Goal: Browse casually

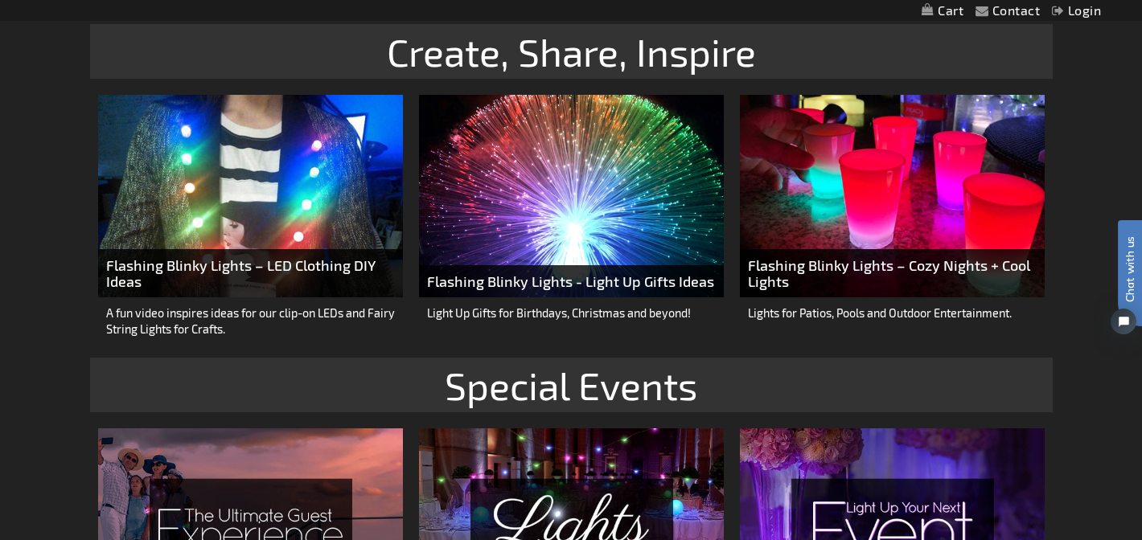
scroll to position [1802, 0]
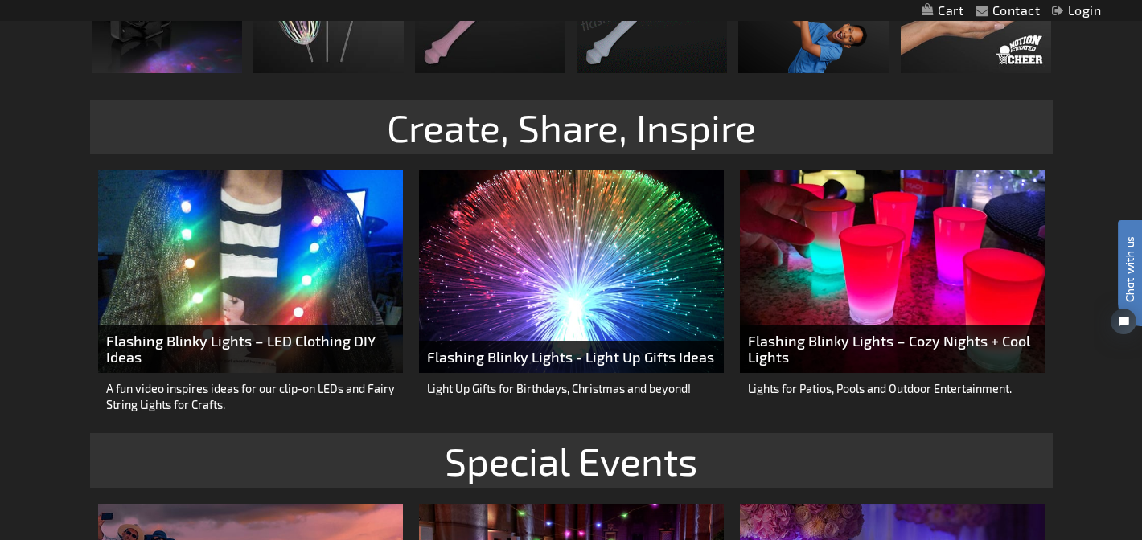
click at [592, 306] on img at bounding box center [571, 272] width 305 height 203
click at [576, 245] on img at bounding box center [571, 272] width 305 height 203
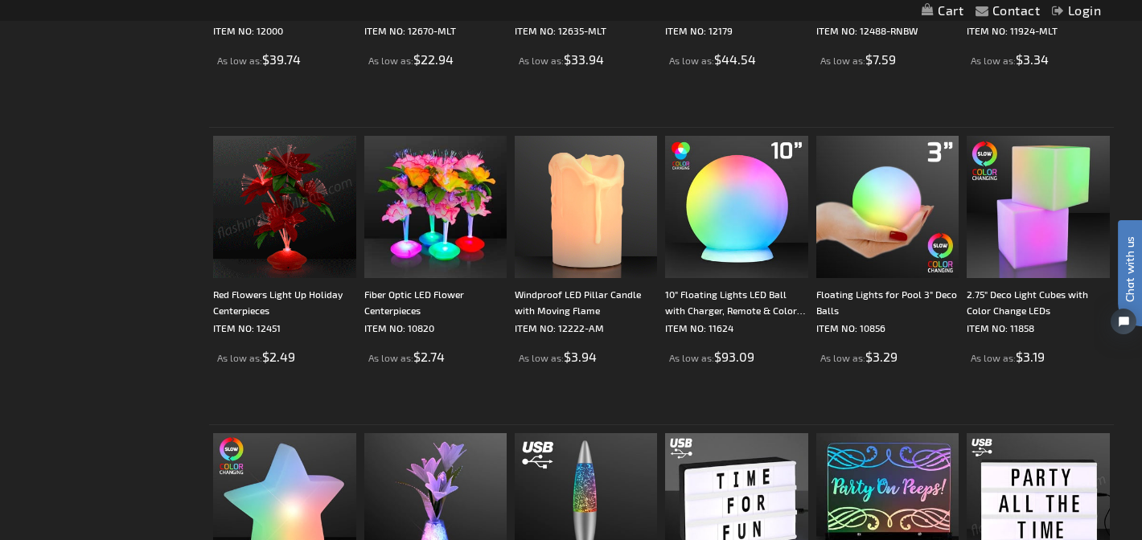
scroll to position [836, 0]
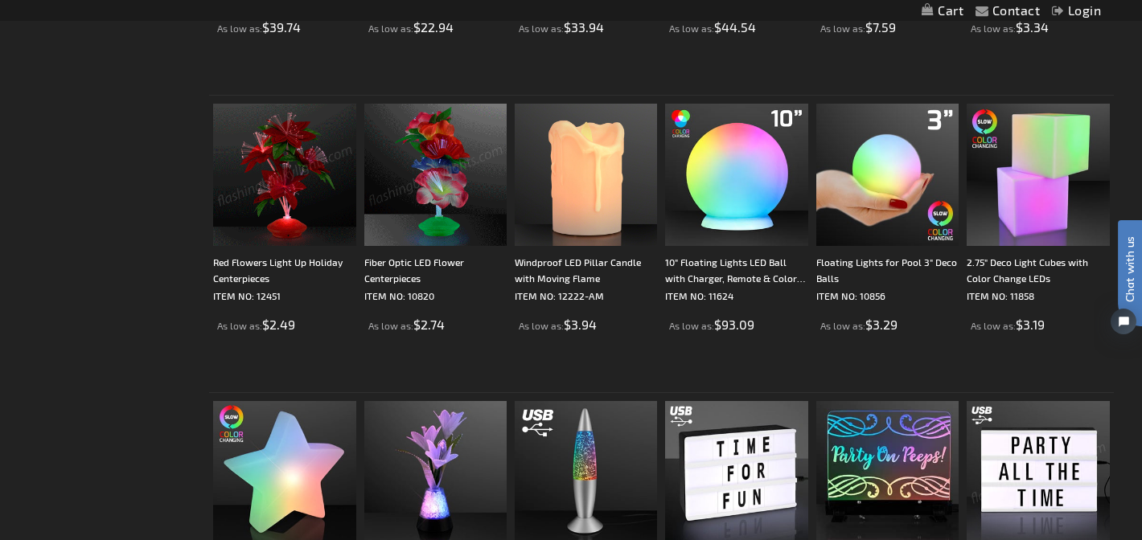
click at [446, 166] on img at bounding box center [435, 175] width 142 height 142
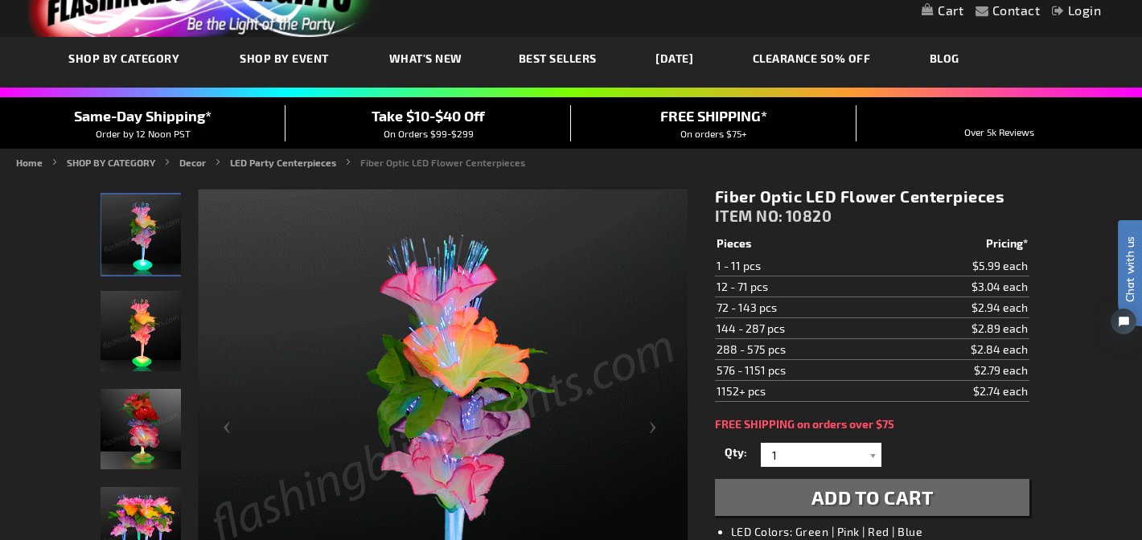
scroll to position [97, 0]
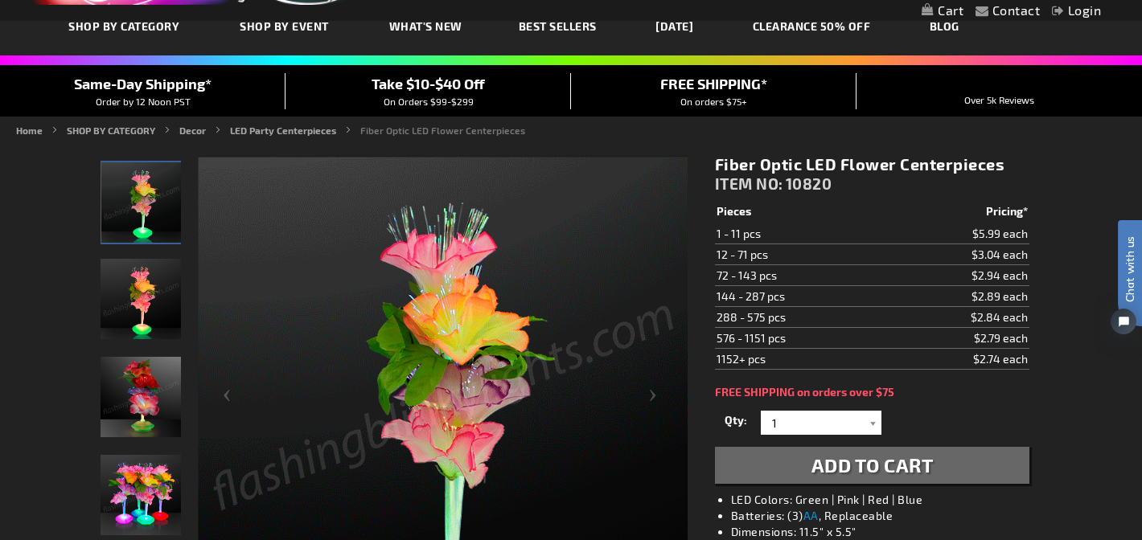
click at [148, 492] on img "Fiber Optic LED Light Up Flower Centerpiece" at bounding box center [141, 495] width 80 height 80
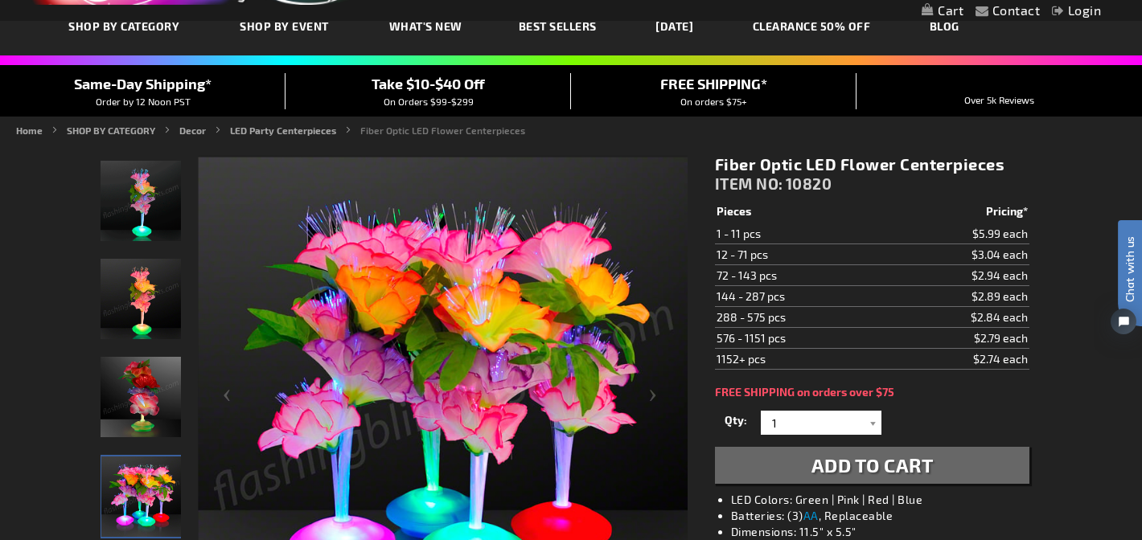
click at [140, 411] on img "Fiber Optic LED Light Up Flower Centerpiece" at bounding box center [141, 397] width 80 height 80
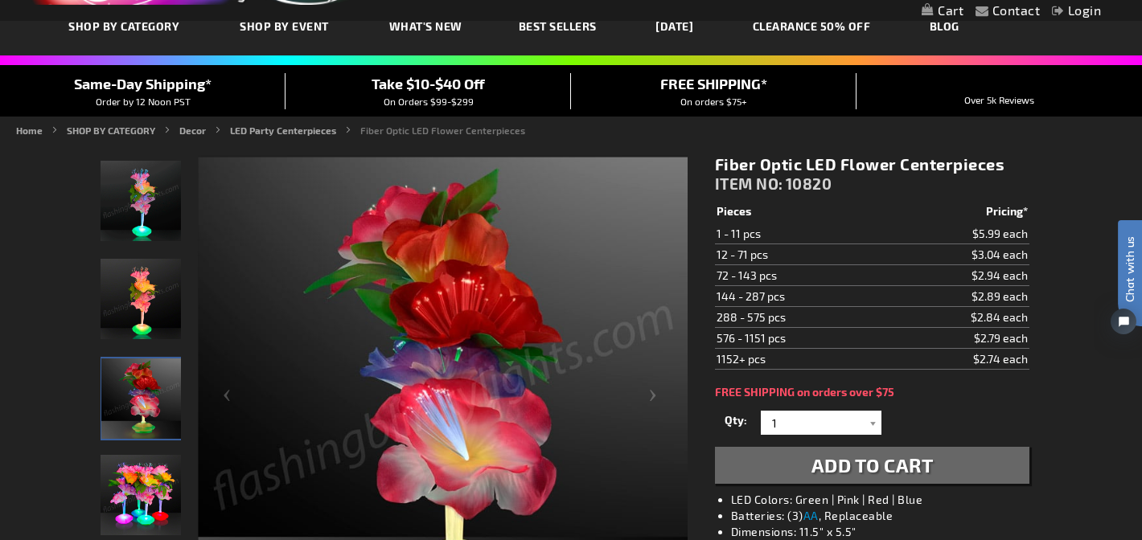
click at [132, 308] on img "Fiber Optic LED Light Up Flower Centerpiece" at bounding box center [141, 299] width 80 height 80
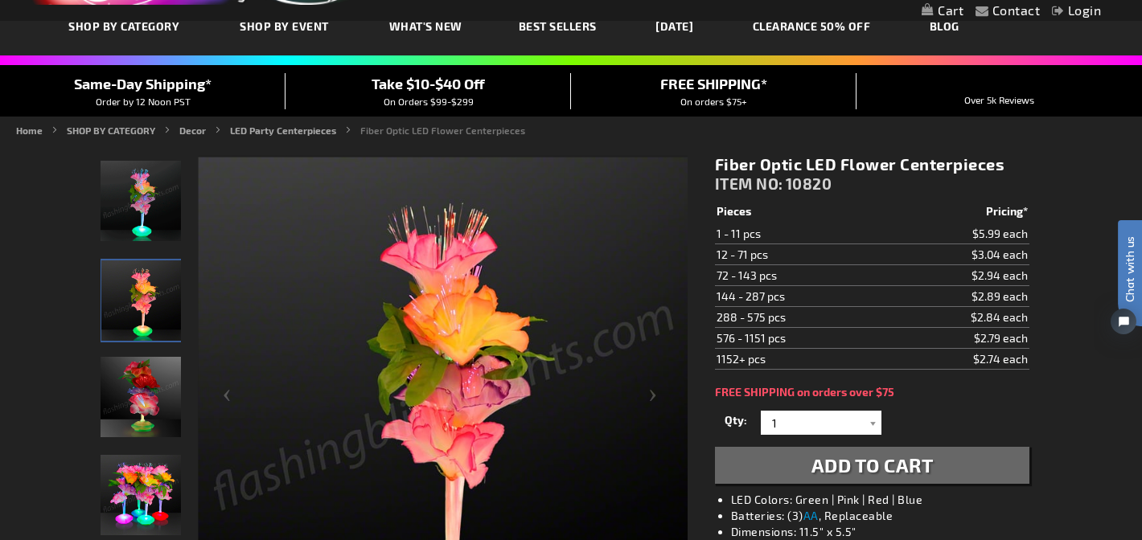
click at [125, 195] on img "Fiber Optic LED Light Up Flower Centerpiece" at bounding box center [141, 201] width 80 height 80
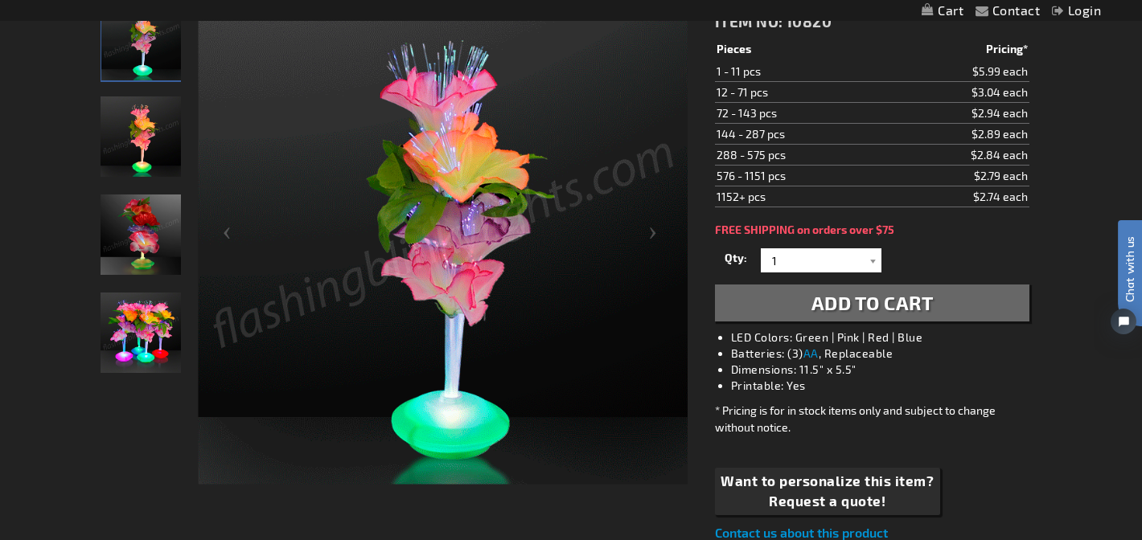
scroll to position [257, 0]
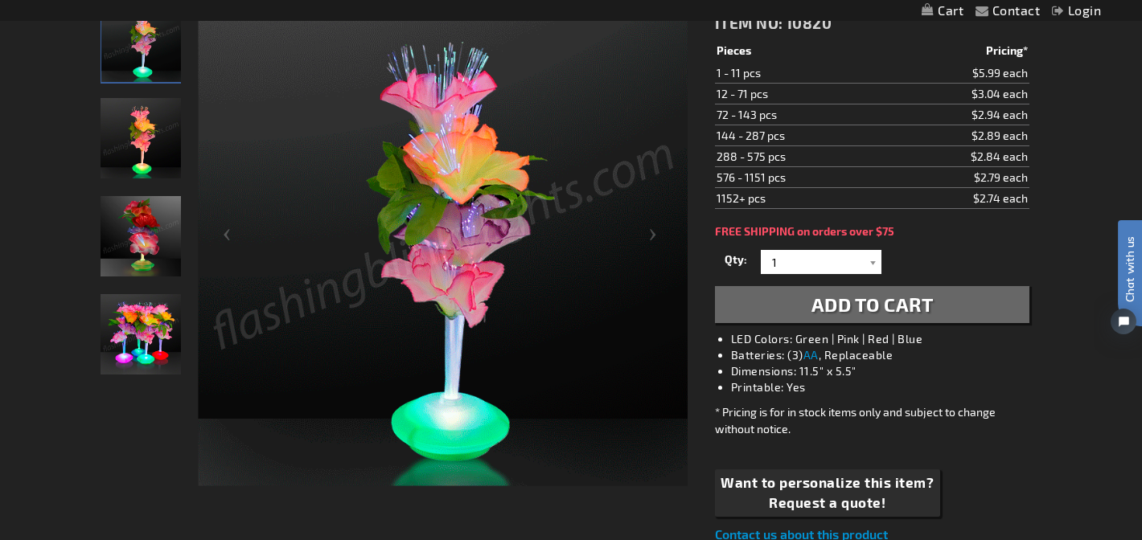
click at [754, 343] on li "LED Colors: Green | Pink | Red | Blue" at bounding box center [888, 339] width 314 height 16
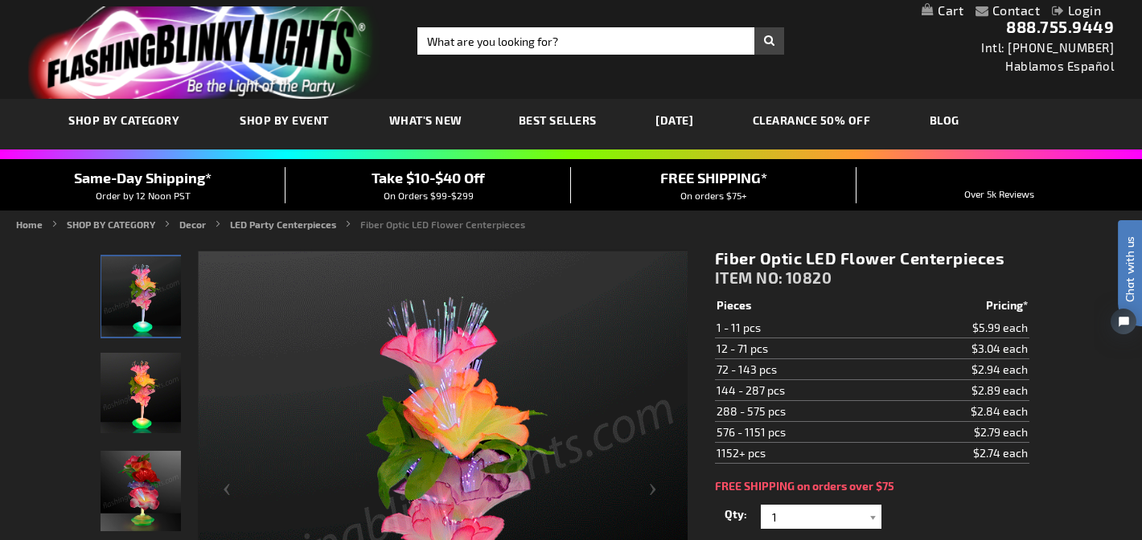
scroll to position [0, 0]
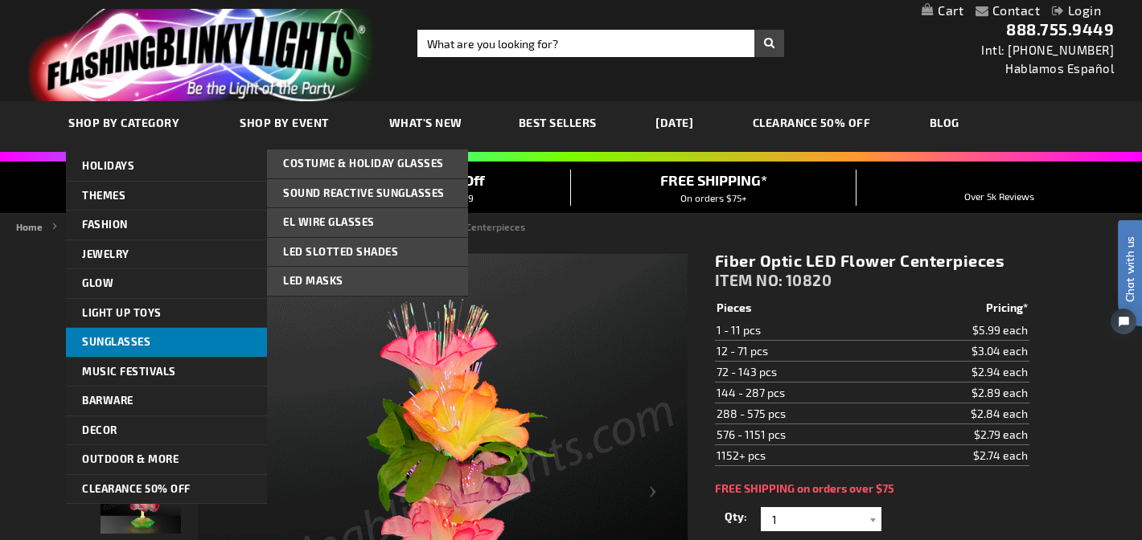
click at [100, 333] on link "Sunglasses" at bounding box center [166, 342] width 201 height 29
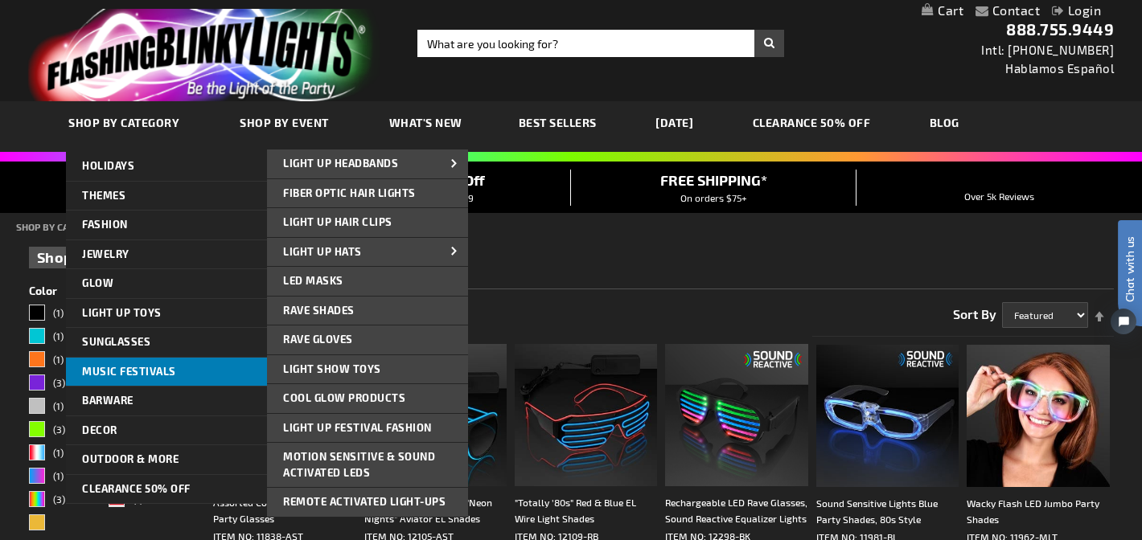
click at [139, 370] on span "Music Festivals" at bounding box center [129, 371] width 94 height 13
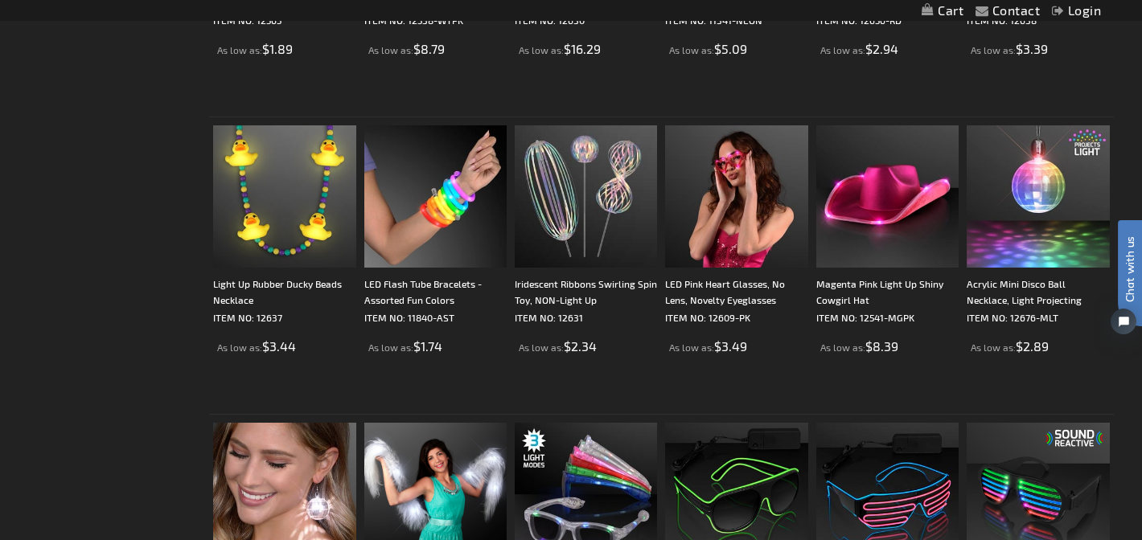
scroll to position [1255, 0]
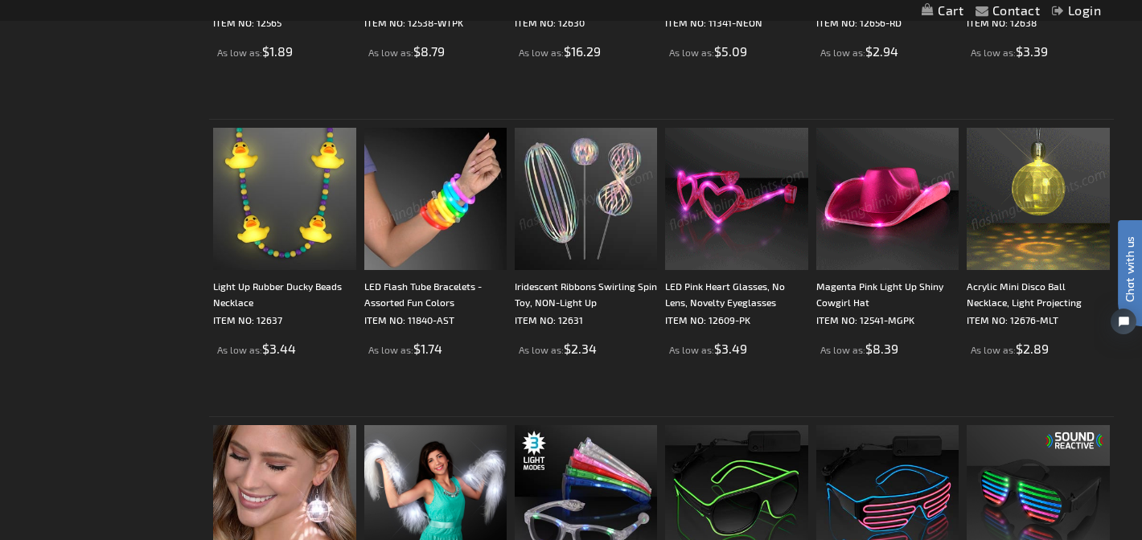
click at [1042, 177] on img at bounding box center [1038, 199] width 142 height 142
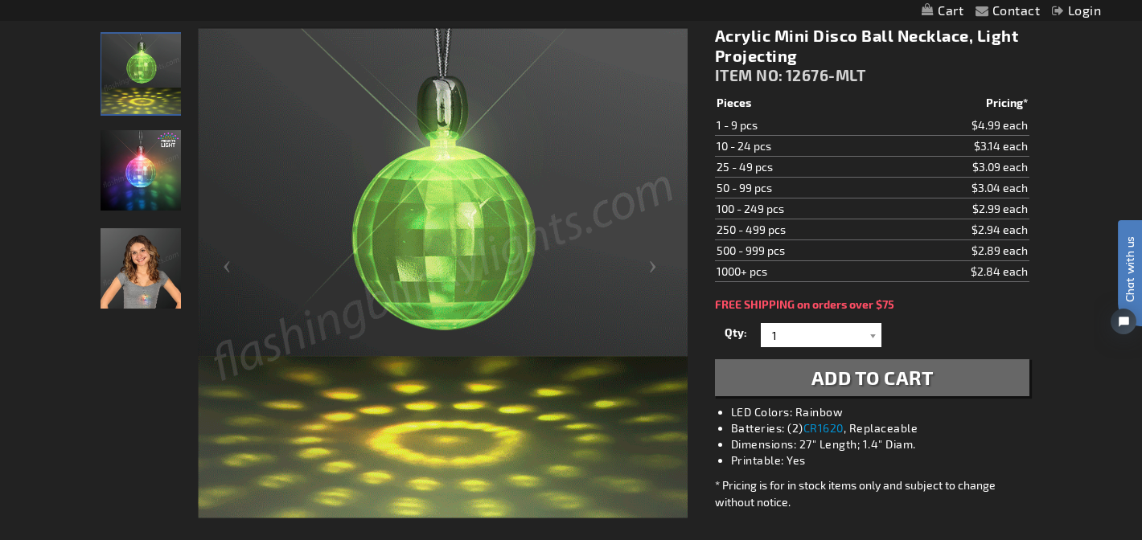
click at [139, 177] on img "Acrylic Mini Disco Ball Necklace, Light Projecting" at bounding box center [141, 170] width 80 height 80
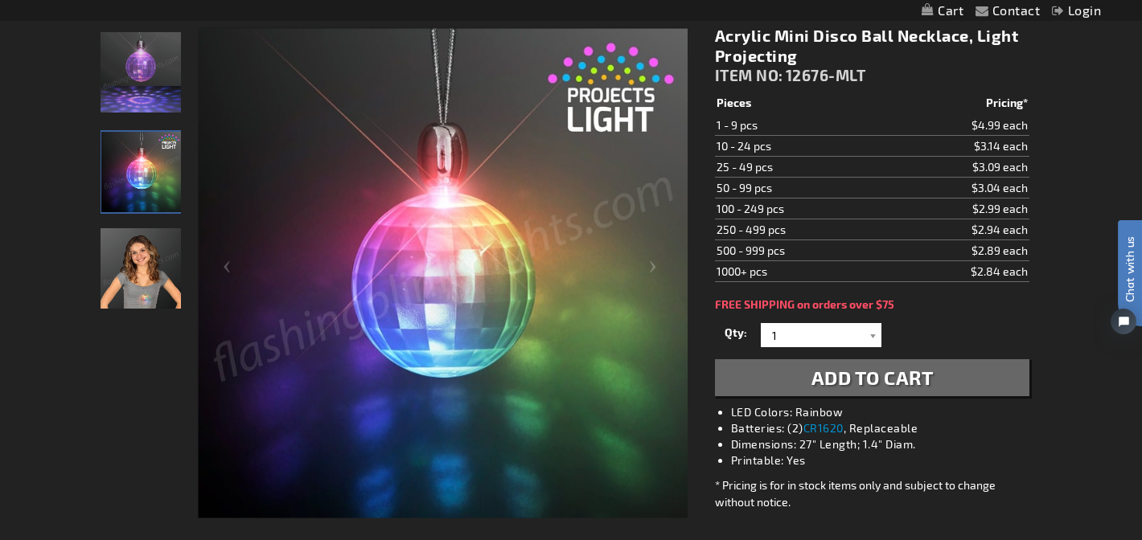
click at [141, 269] on img "Acrylic Mini Disco Ball Necklace, Light Projecting" at bounding box center [141, 268] width 80 height 80
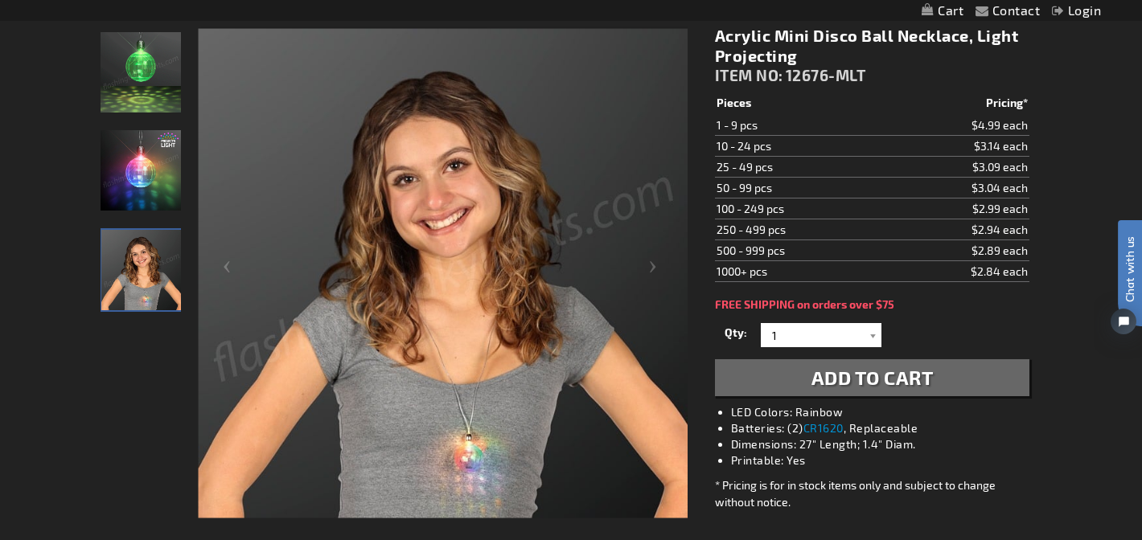
click at [149, 83] on img "Acrylic Mini Disco Ball Necklace, Light Projecting" at bounding box center [141, 72] width 80 height 80
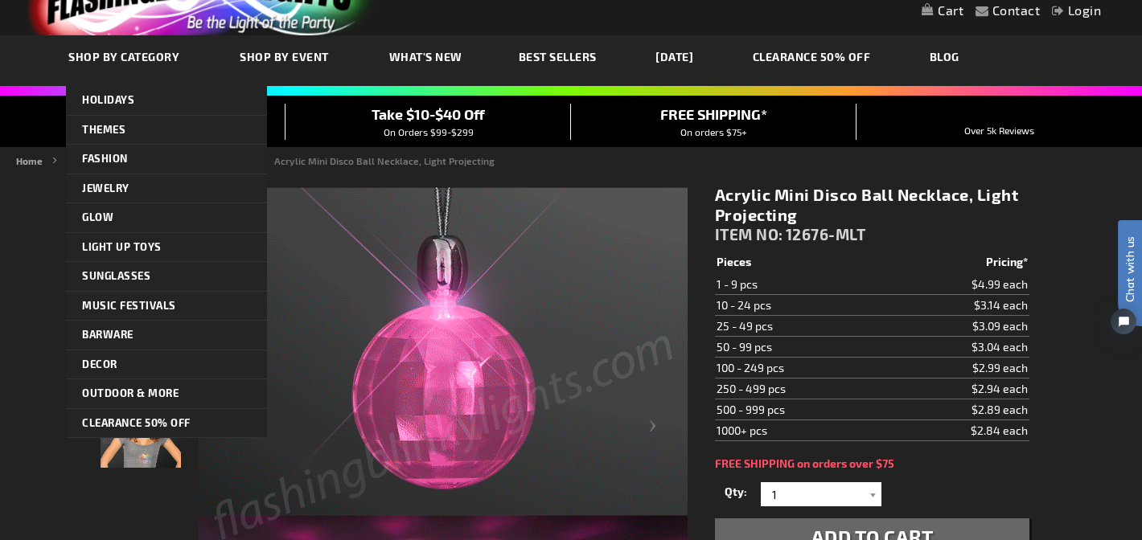
scroll to position [64, 0]
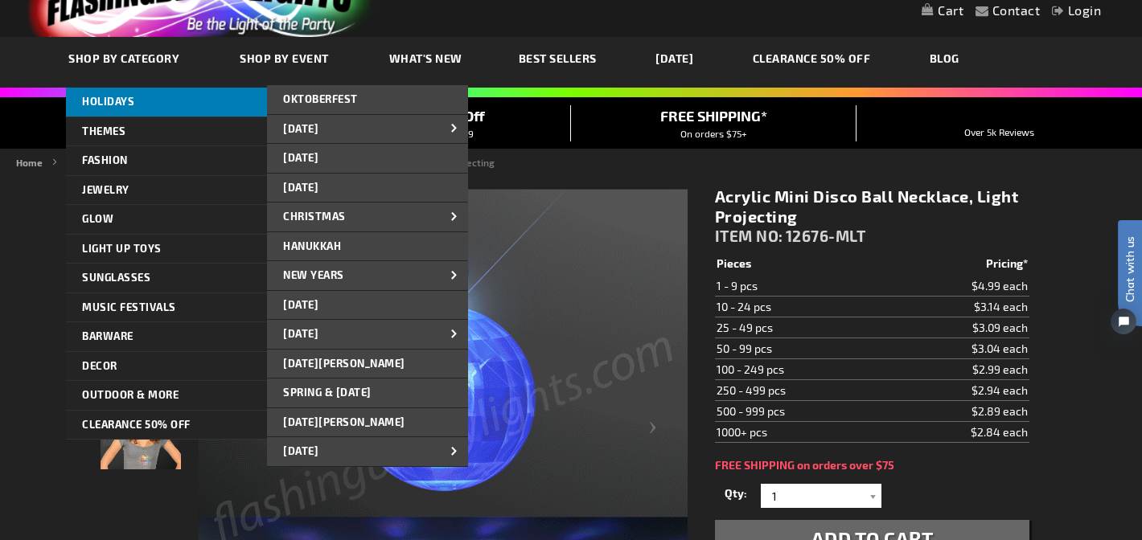
click at [121, 101] on span "HOLIDAYS" at bounding box center [108, 101] width 52 height 13
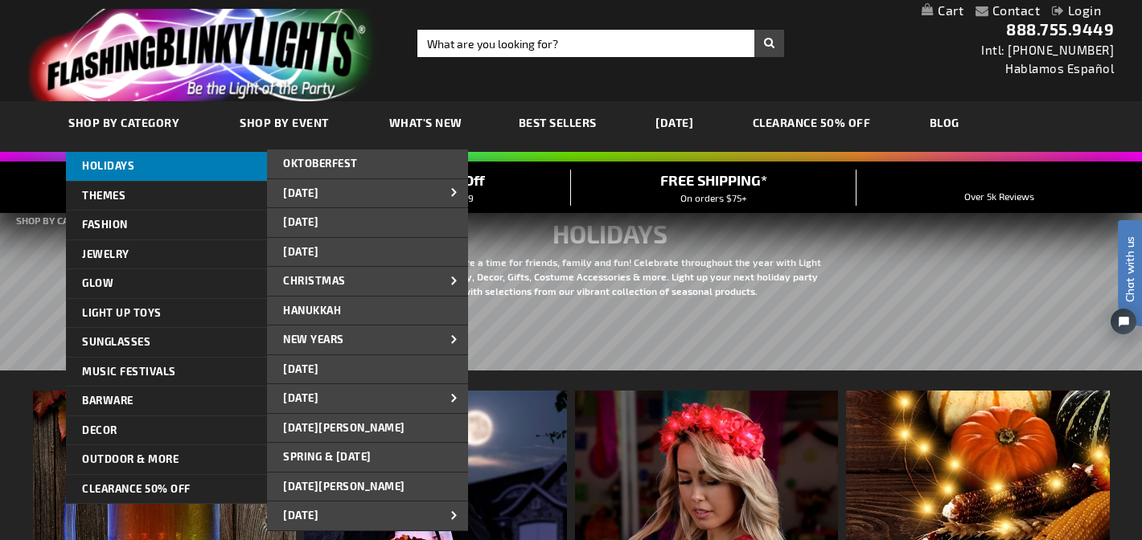
click at [101, 166] on span "HOLIDAYS" at bounding box center [108, 165] width 52 height 13
click at [129, 167] on span "HOLIDAYS" at bounding box center [108, 165] width 52 height 13
click at [113, 171] on span "HOLIDAYS" at bounding box center [108, 165] width 52 height 13
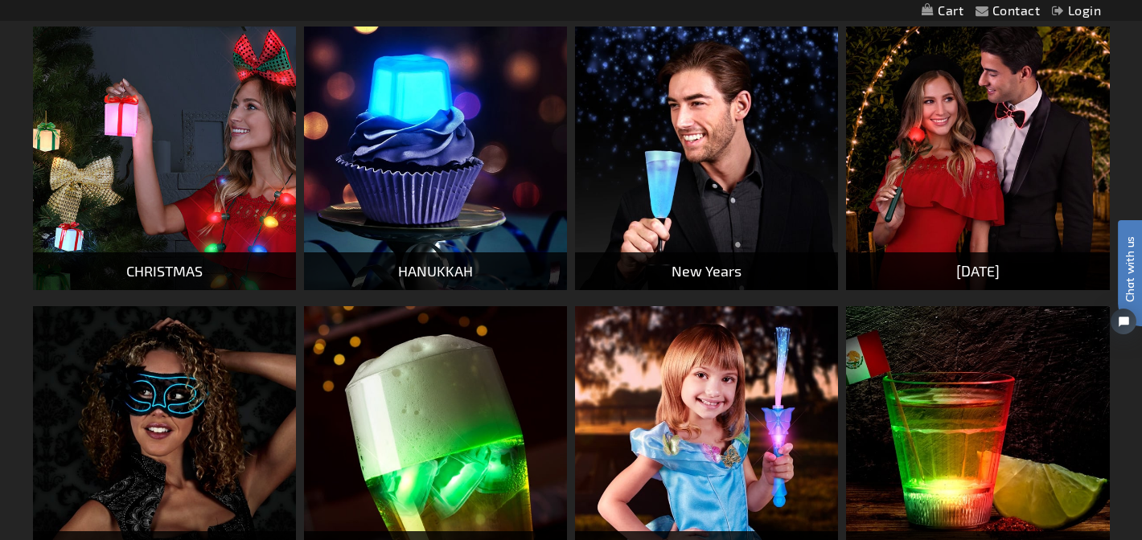
scroll to position [676, 0]
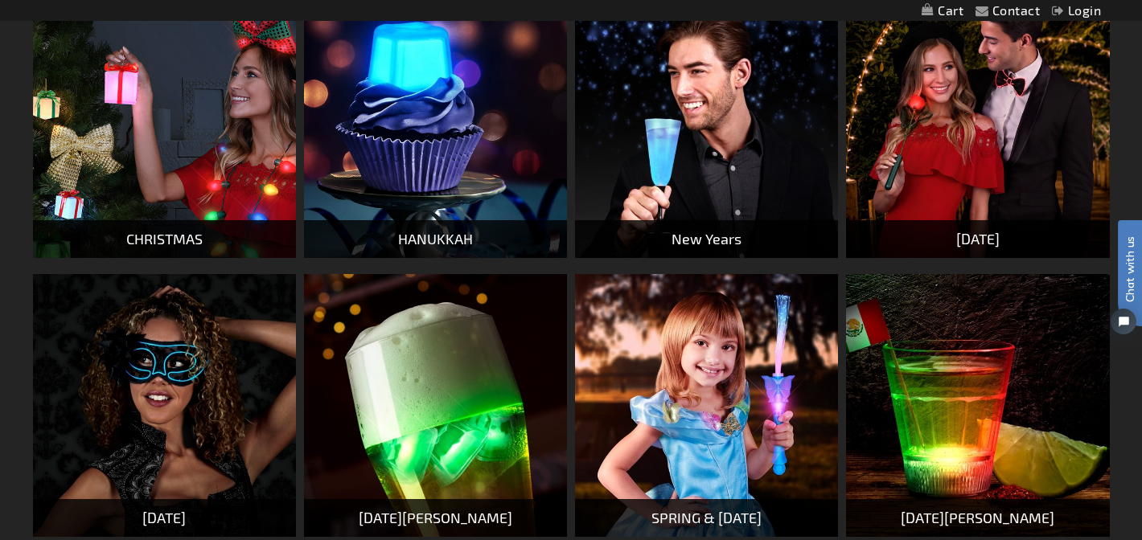
click at [120, 134] on img at bounding box center [164, 125] width 263 height 263
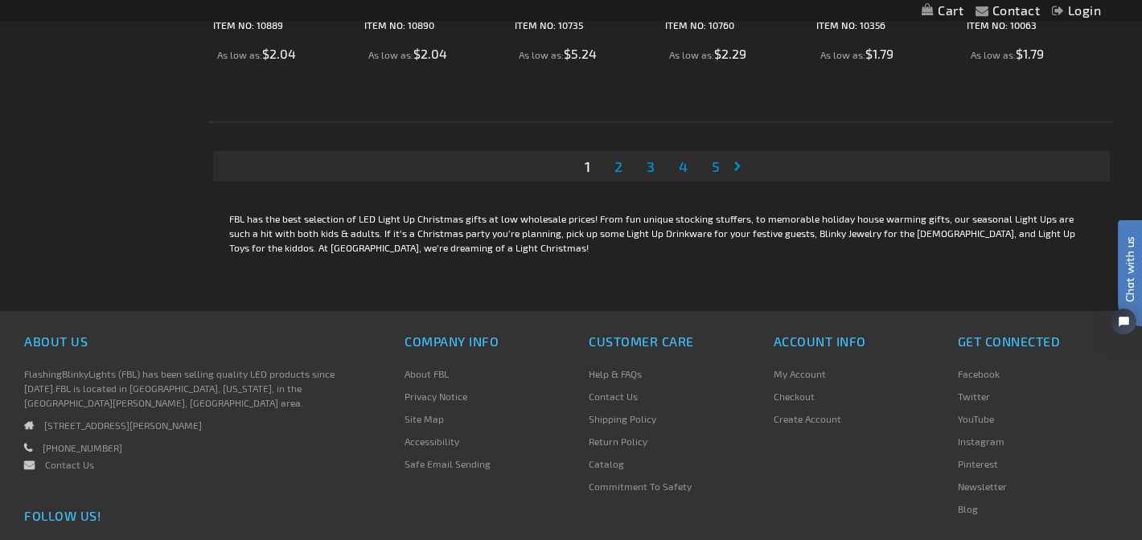
scroll to position [3410, 0]
